Goal: Information Seeking & Learning: Learn about a topic

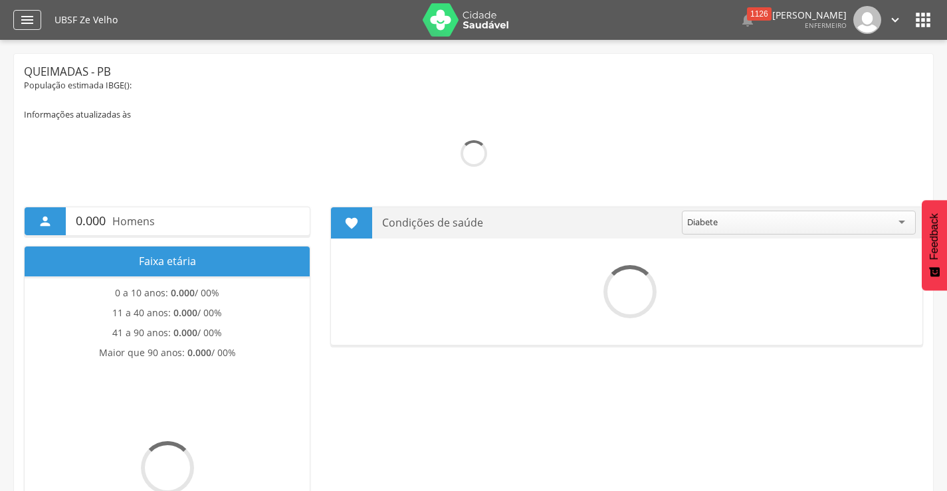
click at [24, 18] on icon "" at bounding box center [27, 20] width 16 height 16
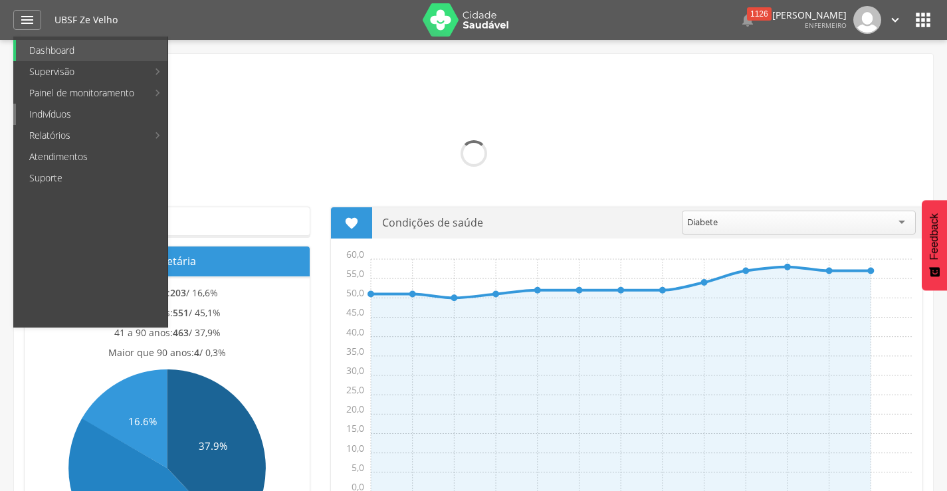
click at [43, 114] on link "Indivíduos" at bounding box center [91, 114] width 151 height 21
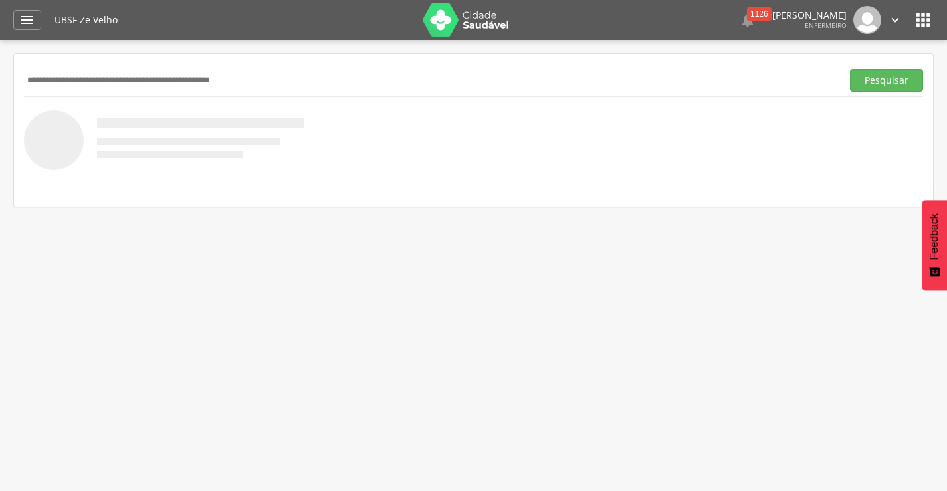
click at [130, 83] on input "text" at bounding box center [430, 80] width 812 height 23
type input "**********"
click at [868, 89] on button "Pesquisar" at bounding box center [886, 80] width 73 height 23
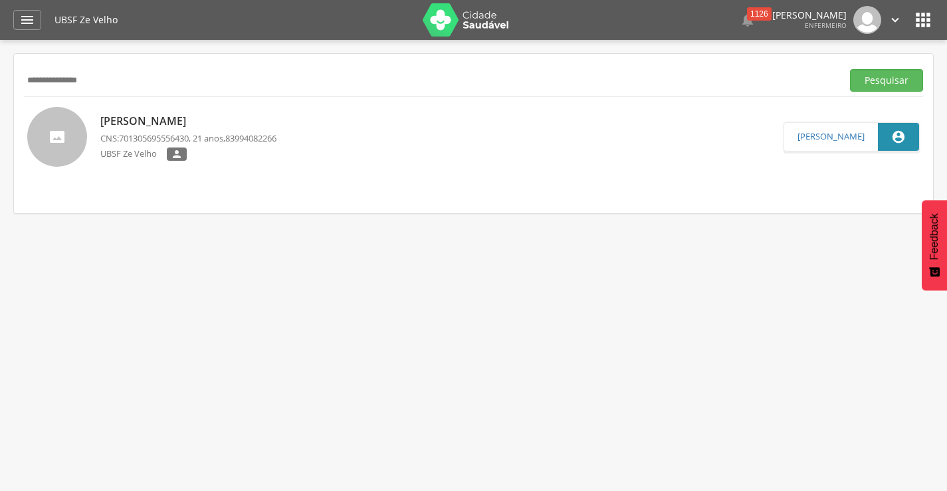
click at [187, 121] on p "[PERSON_NAME]" at bounding box center [188, 121] width 176 height 15
type input "**********"
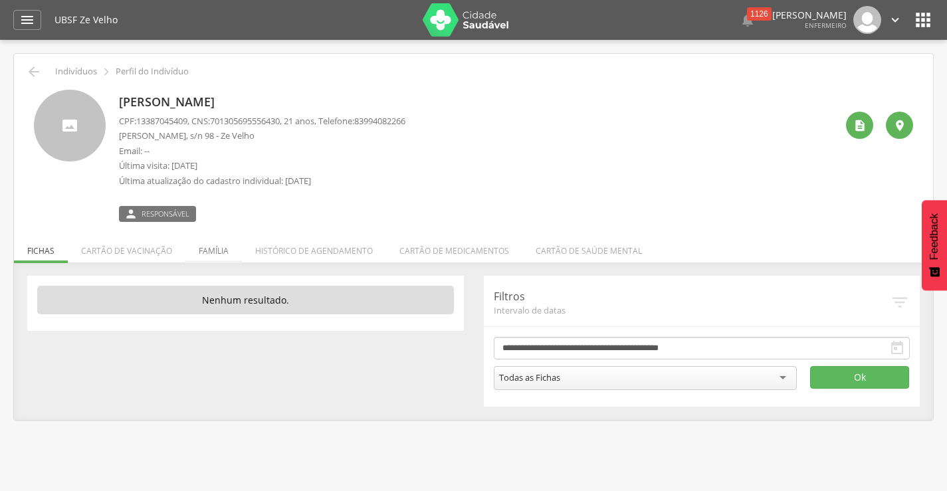
click at [220, 251] on li "Família" at bounding box center [213, 247] width 56 height 31
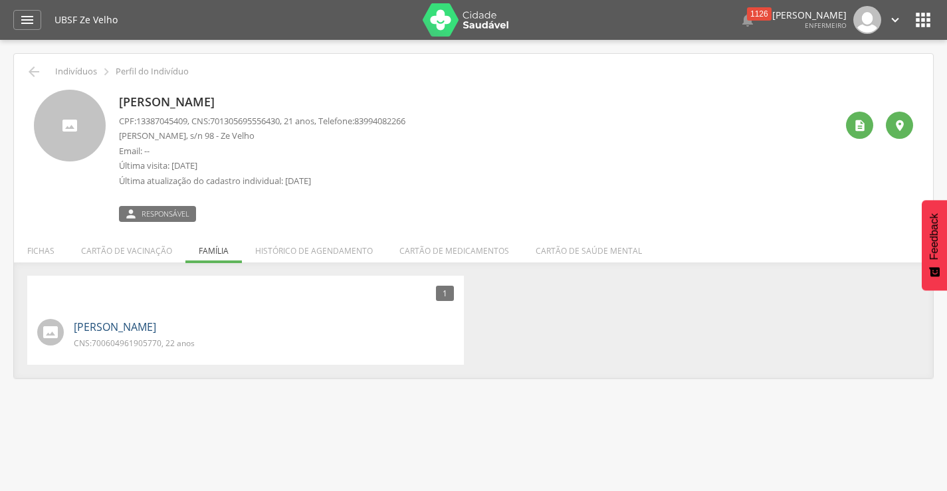
click at [156, 328] on link "[PERSON_NAME]" at bounding box center [115, 327] width 82 height 15
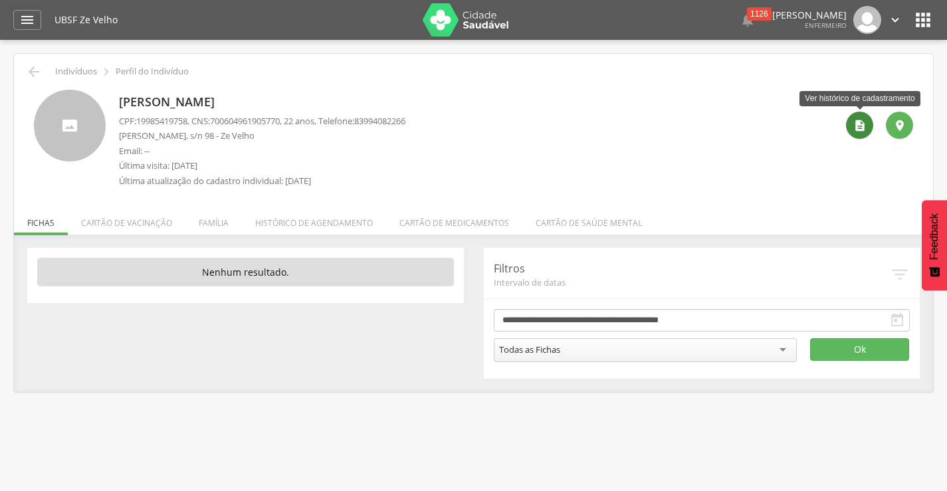
click at [850, 128] on div "" at bounding box center [859, 125] width 27 height 27
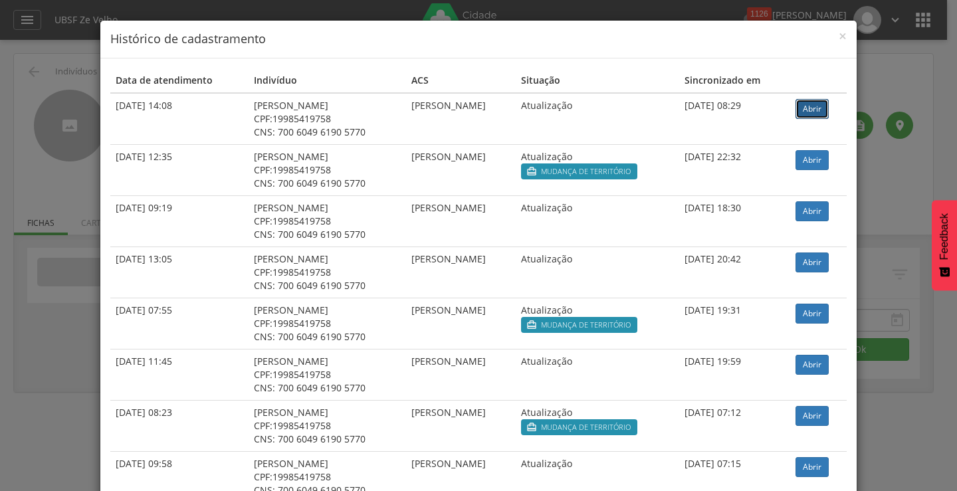
click at [804, 115] on link "Abrir" at bounding box center [811, 109] width 33 height 20
click at [838, 37] on span "×" at bounding box center [842, 36] width 8 height 19
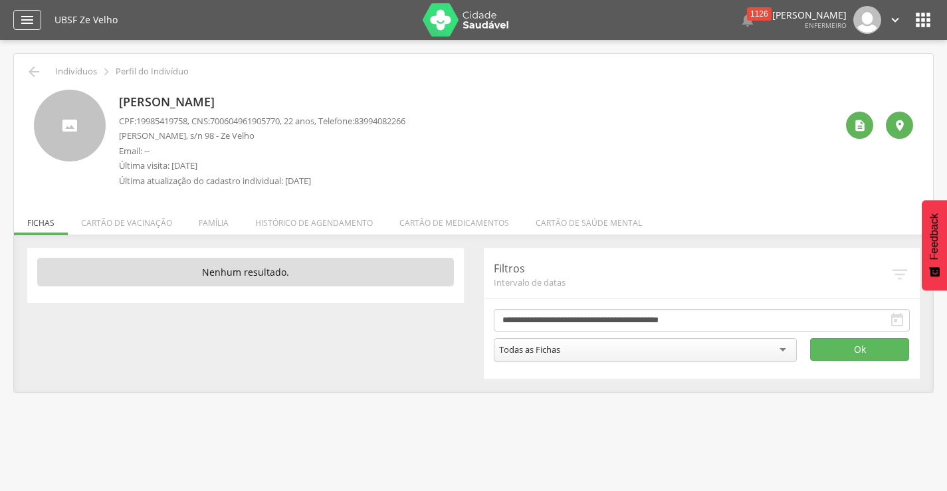
click at [25, 16] on icon "" at bounding box center [27, 20] width 16 height 16
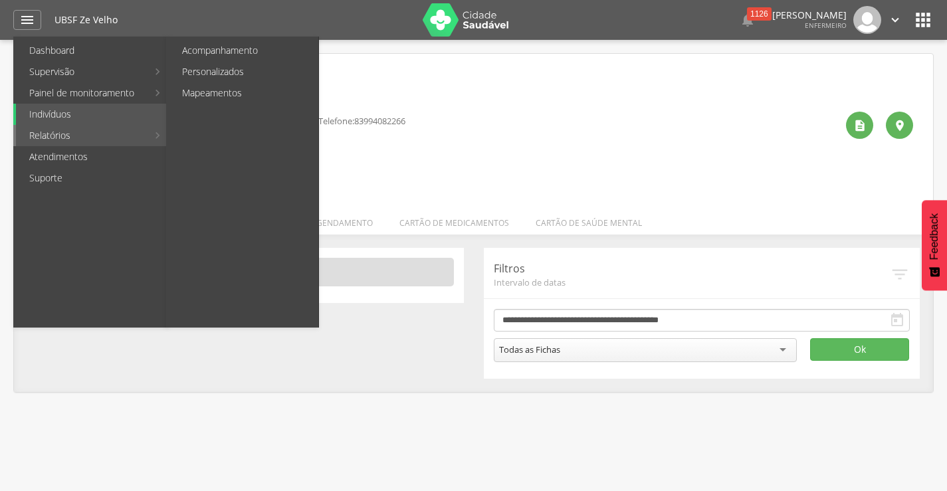
click at [54, 143] on link "Relatórios" at bounding box center [82, 135] width 132 height 21
click at [218, 76] on link "Personalizados" at bounding box center [243, 71] width 149 height 21
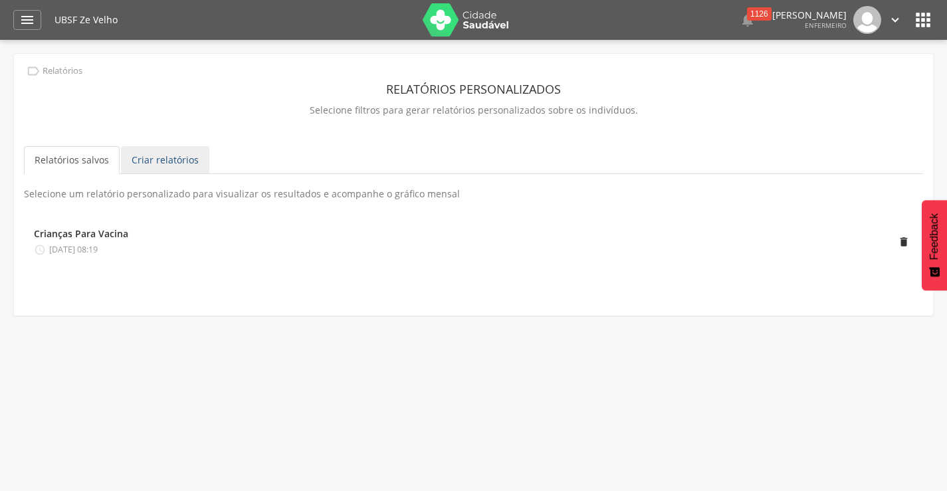
click at [183, 165] on link "Criar relatórios" at bounding box center [165, 160] width 88 height 28
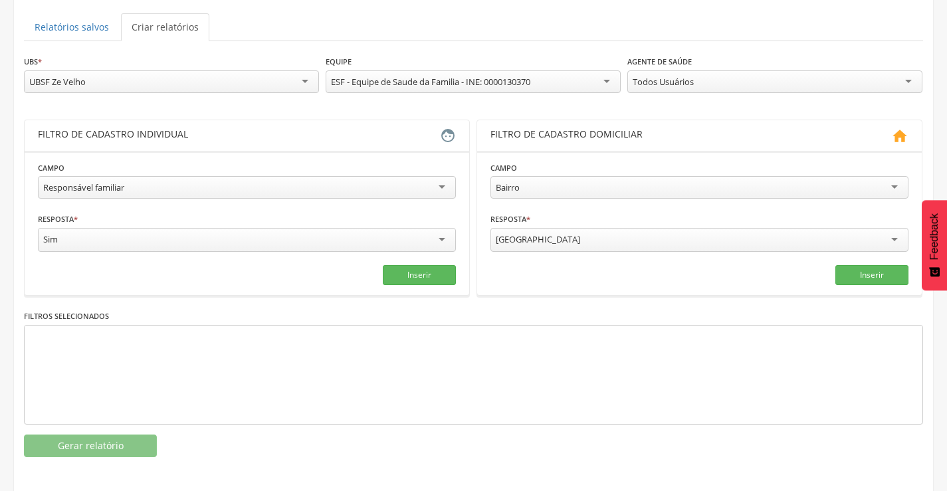
scroll to position [135, 0]
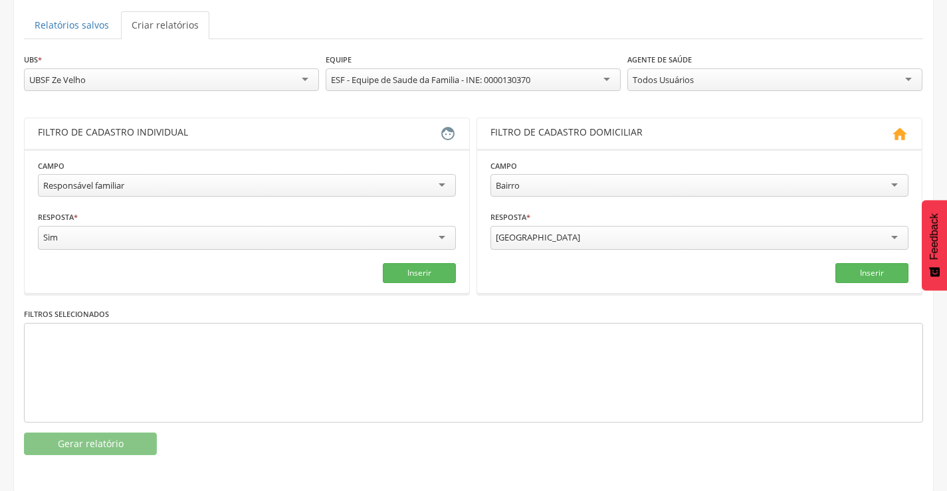
click at [449, 186] on div "Responsável familiar" at bounding box center [247, 185] width 418 height 23
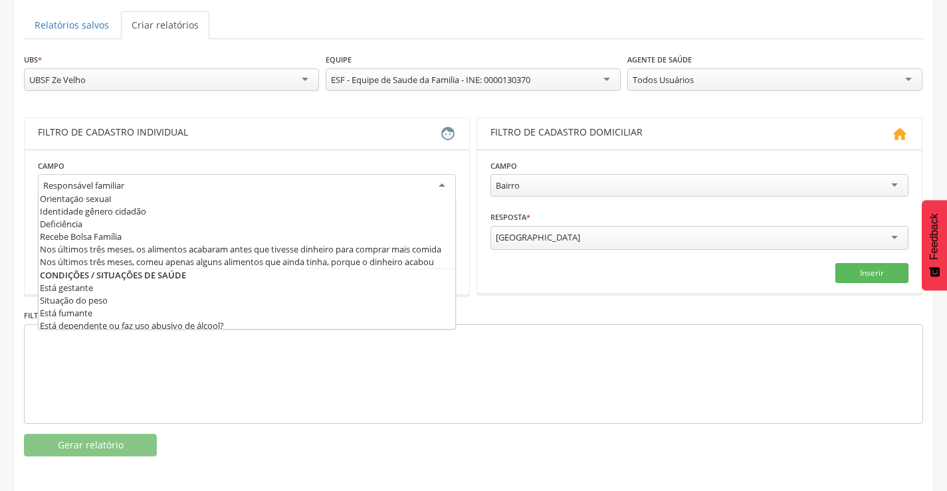
scroll to position [312, 0]
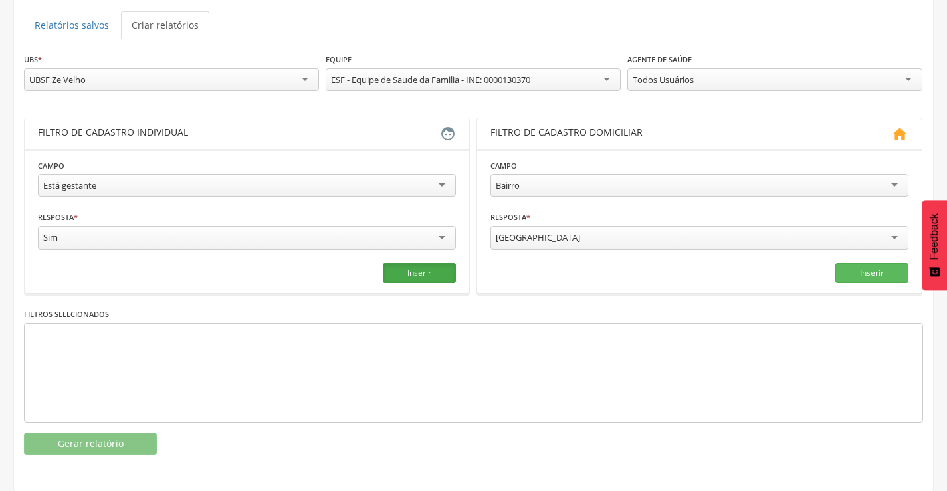
click at [401, 274] on button "Inserir" at bounding box center [419, 273] width 73 height 20
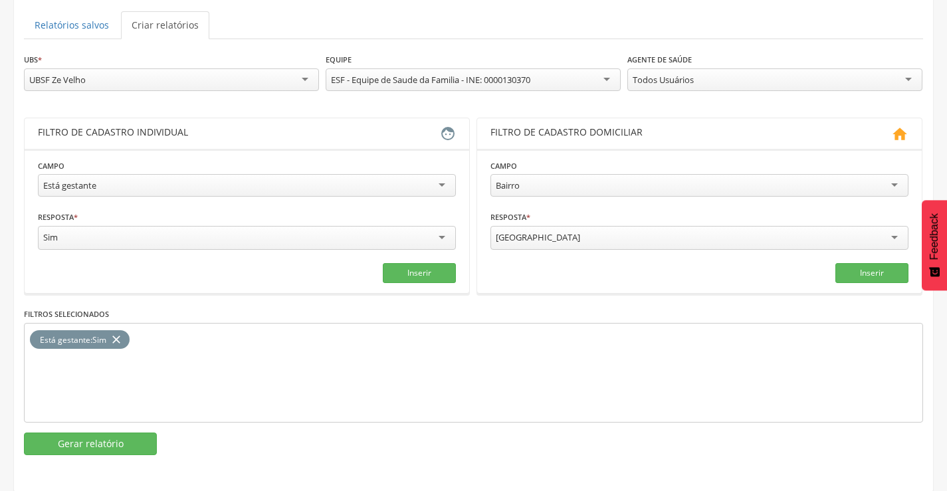
click at [564, 235] on div "Baixa Verde" at bounding box center [699, 238] width 418 height 24
click at [564, 235] on div "Baixa Verde" at bounding box center [699, 237] width 418 height 23
drag, startPoint x: 549, startPoint y: 236, endPoint x: 490, endPoint y: 239, distance: 59.2
click at [490, 239] on div "Baixa Verde" at bounding box center [699, 237] width 418 height 23
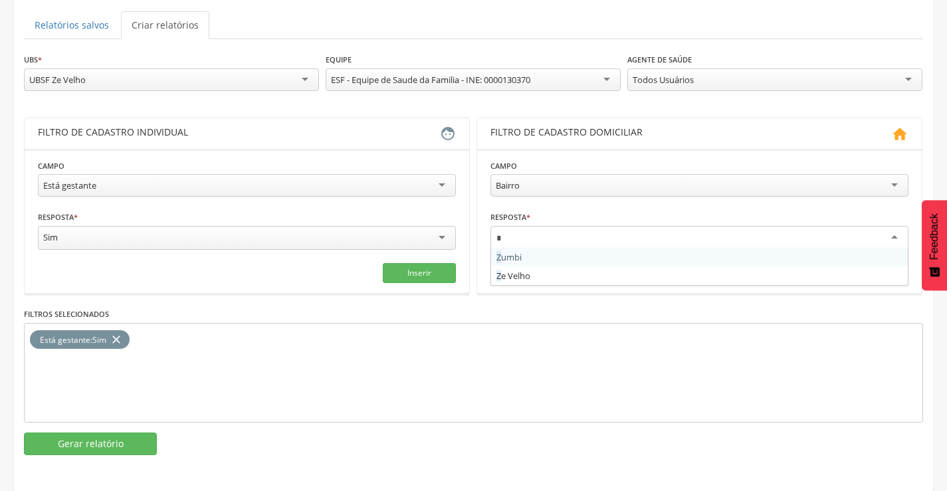
type input "**"
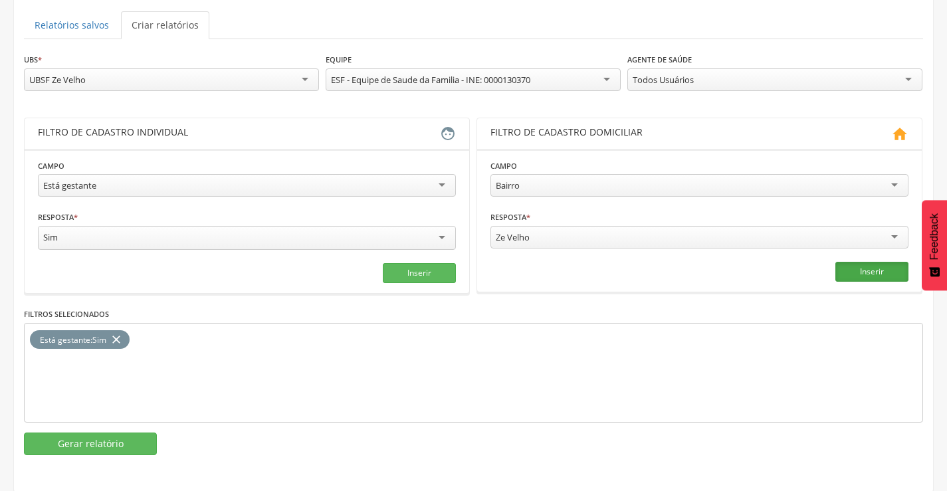
click at [886, 273] on button "Inserir" at bounding box center [871, 272] width 73 height 20
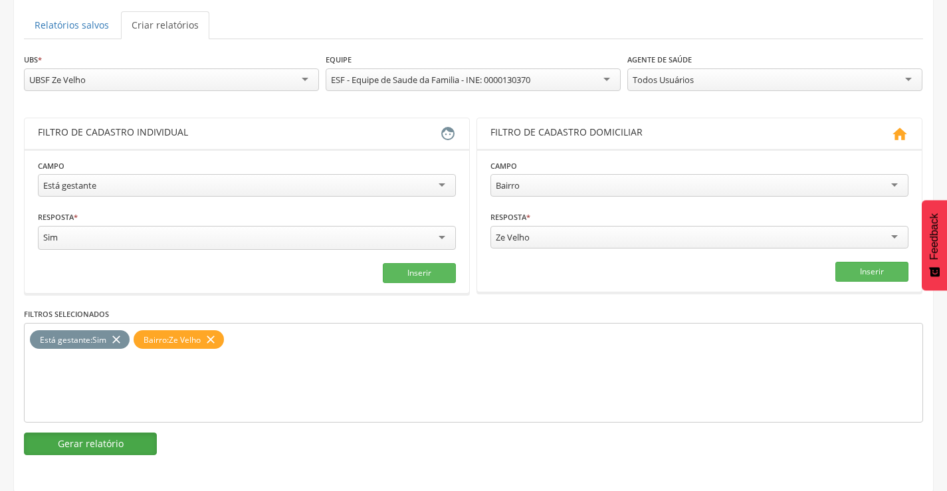
click at [126, 436] on button "Gerar relatório" at bounding box center [90, 443] width 133 height 23
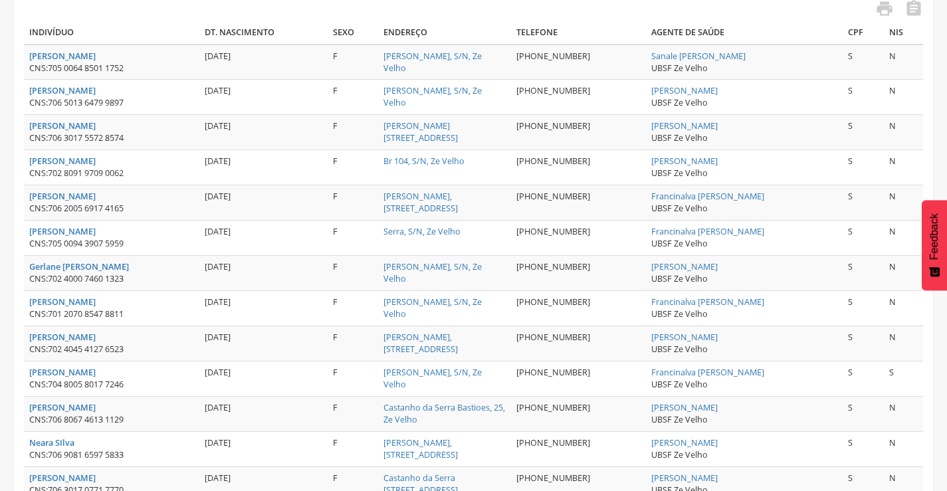
scroll to position [324, 0]
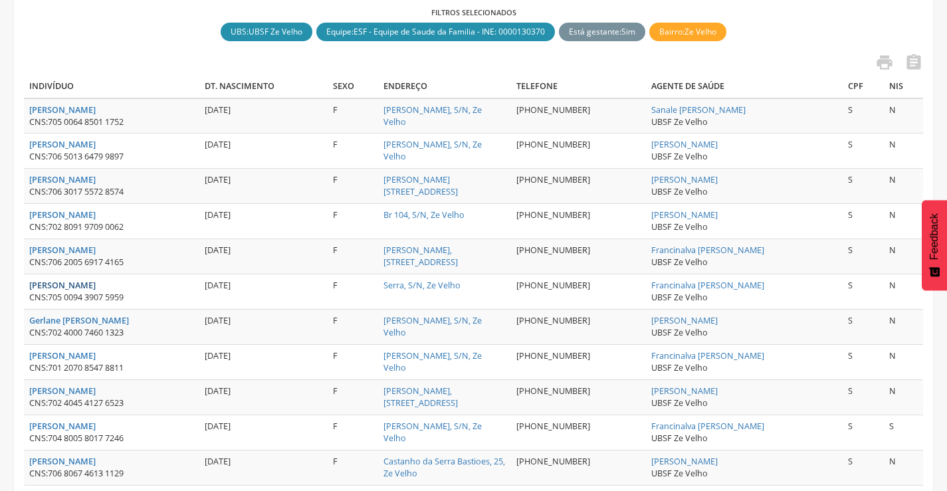
click at [59, 287] on strong "[PERSON_NAME]" at bounding box center [62, 285] width 66 height 11
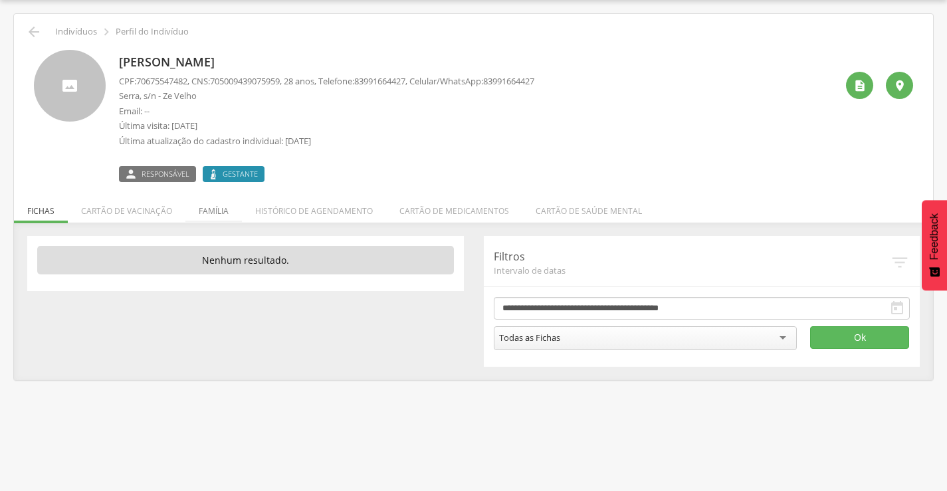
click at [220, 211] on li "Família" at bounding box center [213, 207] width 56 height 31
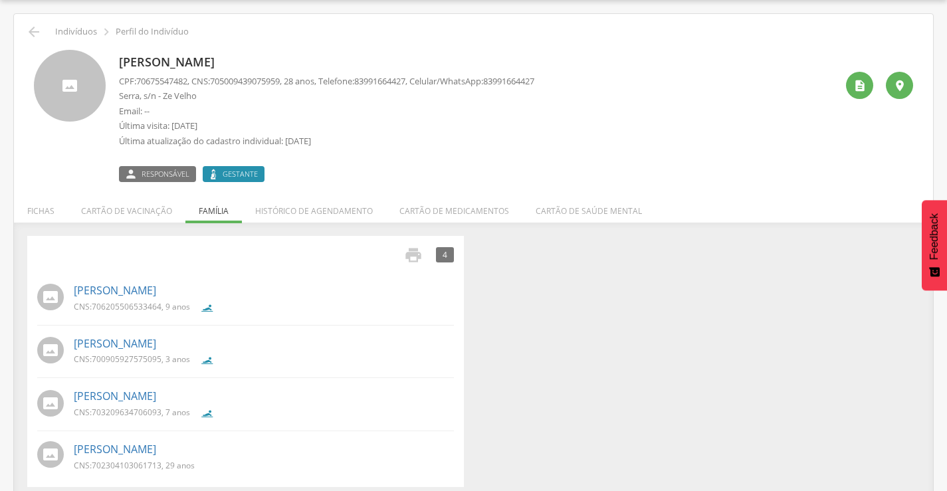
scroll to position [50, 0]
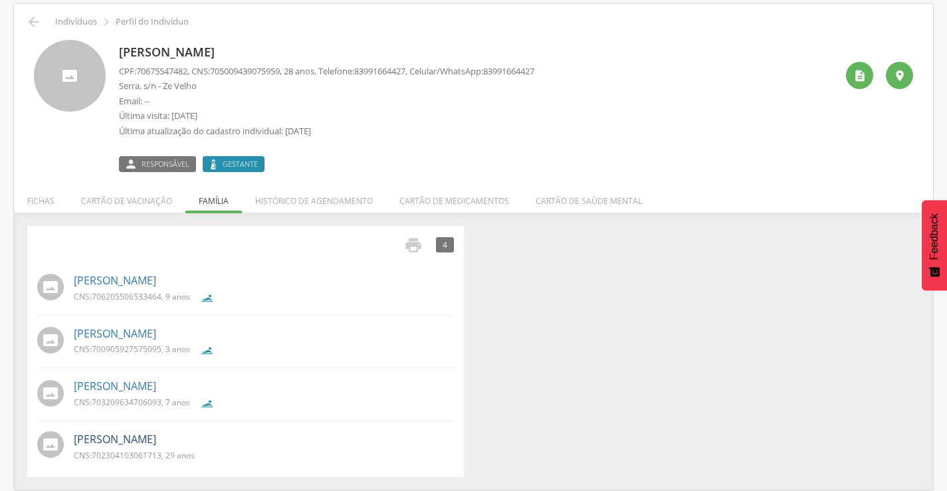
click at [156, 440] on link "[PERSON_NAME]" at bounding box center [115, 439] width 82 height 15
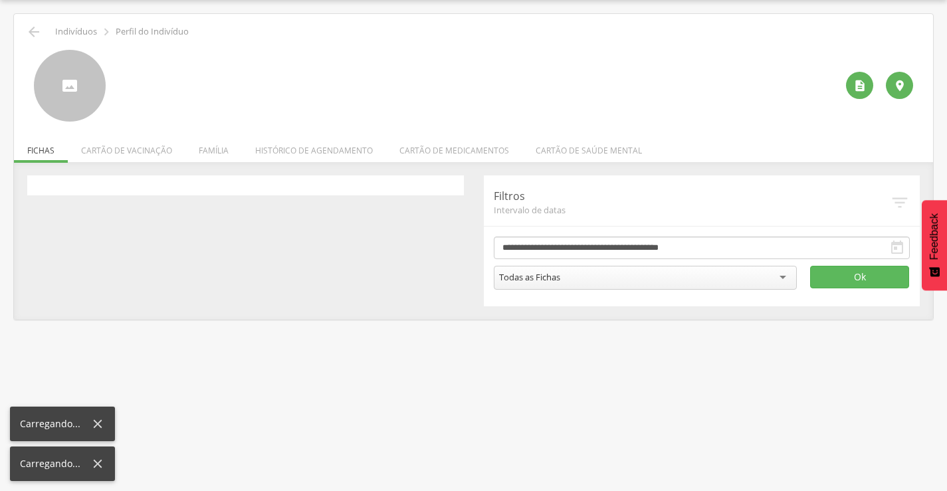
scroll to position [40, 0]
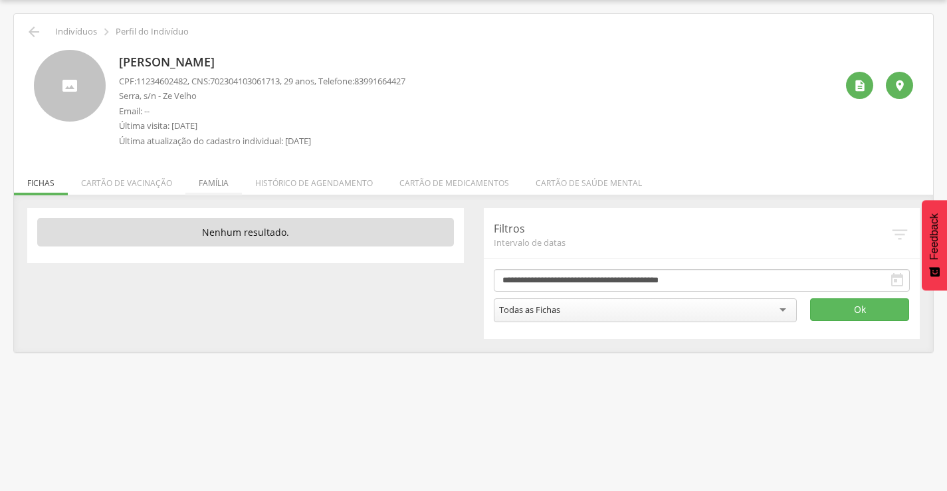
click at [222, 185] on li "Família" at bounding box center [213, 179] width 56 height 31
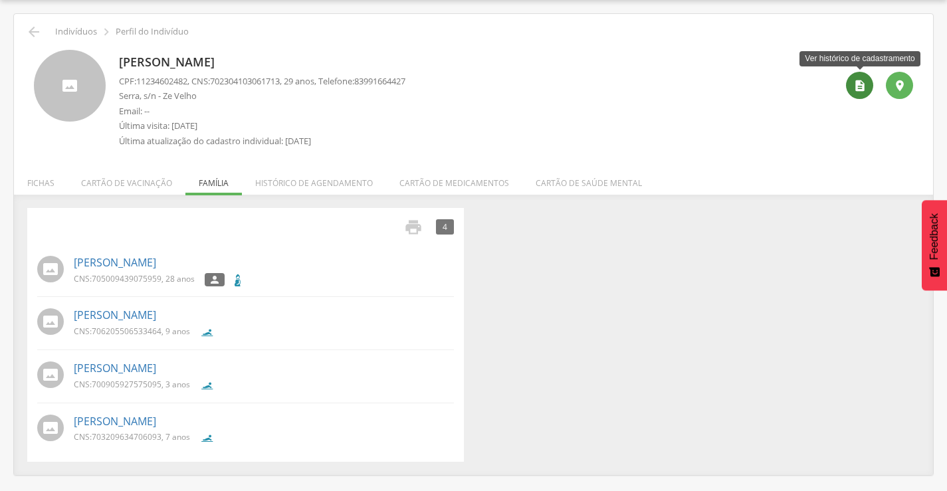
click at [857, 79] on icon "" at bounding box center [859, 85] width 13 height 13
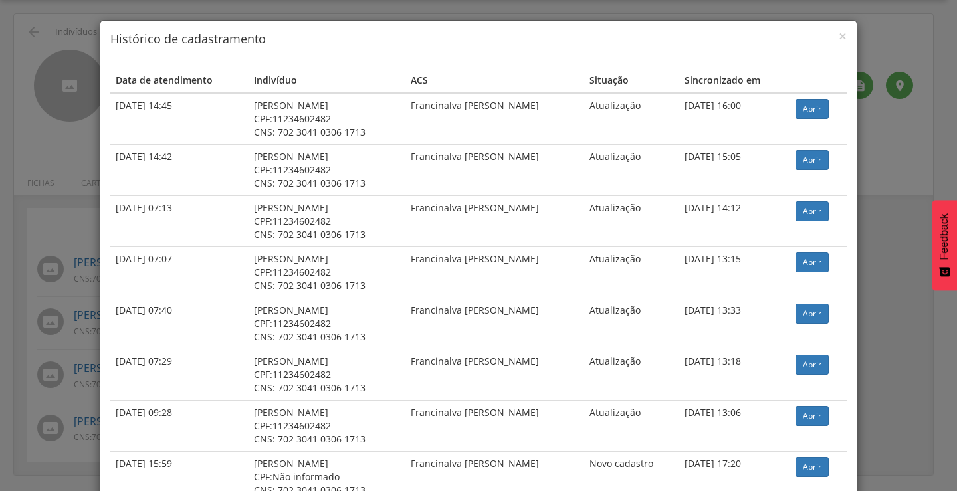
click at [801, 120] on td "Abrir" at bounding box center [818, 119] width 56 height 52
click at [802, 110] on link "Abrir" at bounding box center [811, 109] width 33 height 20
click at [838, 36] on span "×" at bounding box center [842, 36] width 8 height 19
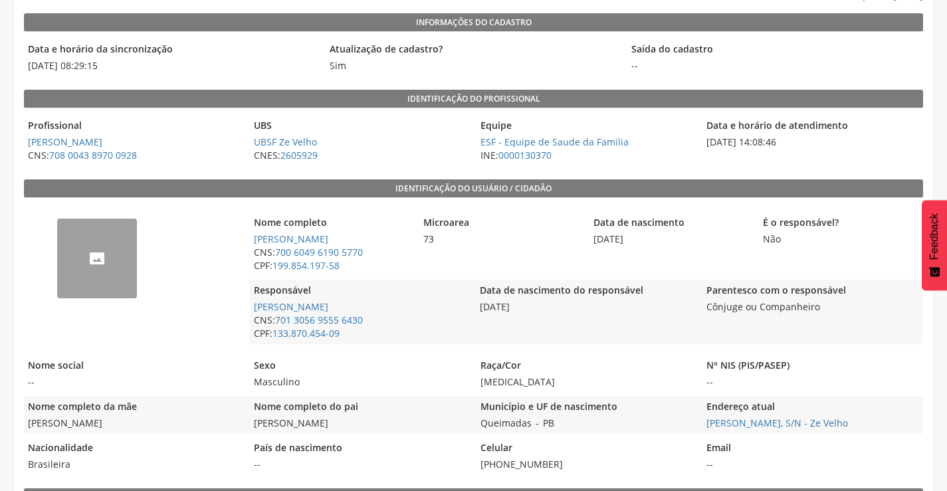
scroll to position [151, 0]
